Goal: Transaction & Acquisition: Purchase product/service

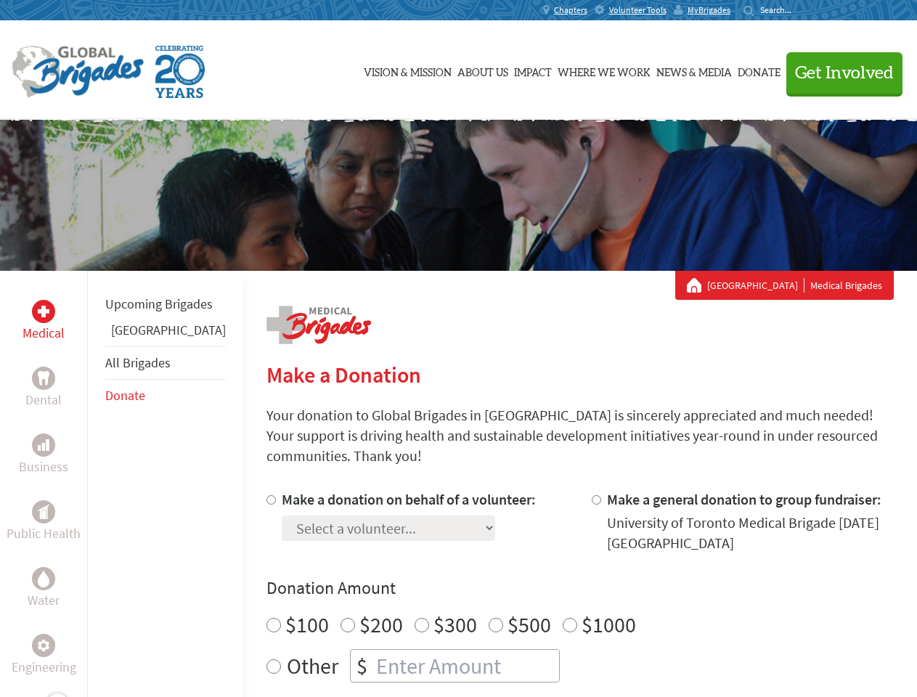
click at [802, 10] on div "Search for:" at bounding box center [773, 10] width 58 height 12
click at [838, 73] on span "Get Involved" at bounding box center [844, 73] width 99 height 17
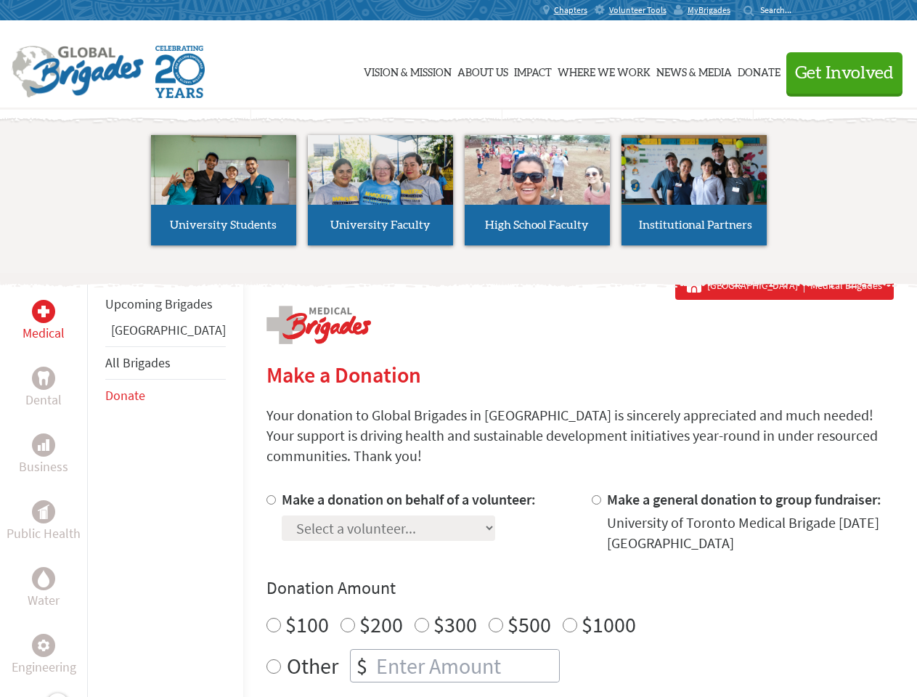
click at [459, 195] on li "High School Faculty" at bounding box center [537, 190] width 157 height 134
click at [96, 484] on div "Upcoming Brigades Greece All Brigades Donate" at bounding box center [165, 619] width 156 height 697
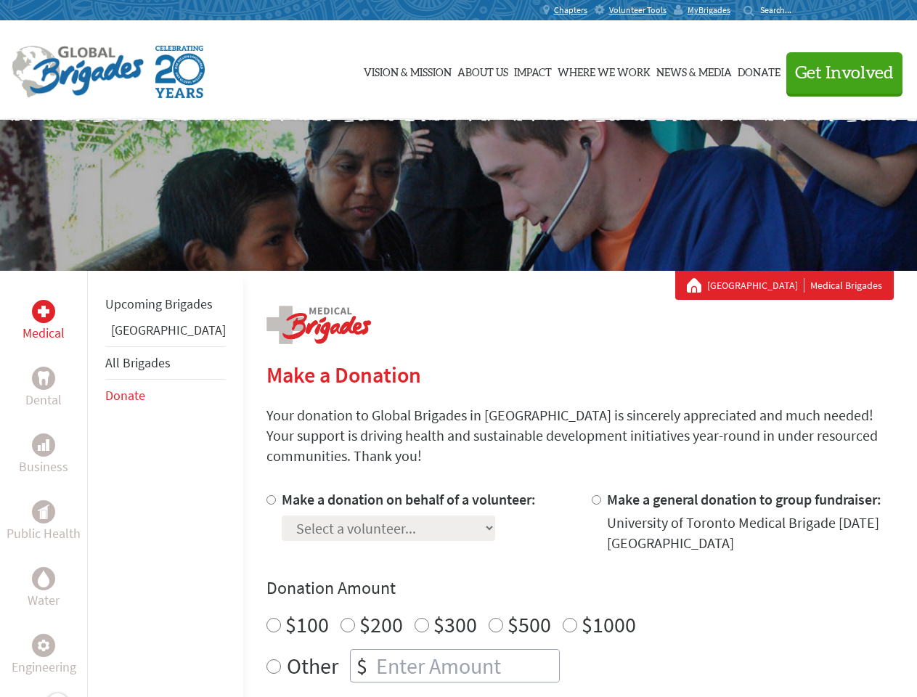
click at [555, 583] on div "Donation Amount $100 $200 $300 $500 $1000 Other $" at bounding box center [581, 630] width 628 height 106
click at [267, 495] on input "Make a donation on behalf of a volunteer:" at bounding box center [271, 499] width 9 height 9
radio input "true"
click at [592, 495] on input "Make a general donation to group fundraiser:" at bounding box center [596, 499] width 9 height 9
radio input "true"
